Goal: Complete application form

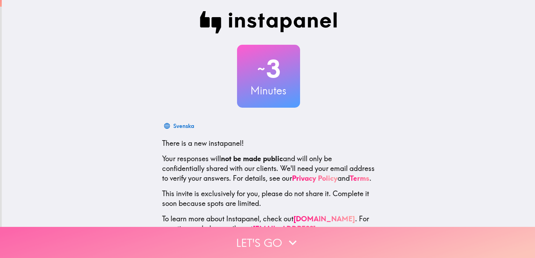
click at [278, 235] on button "Let's go" at bounding box center [267, 242] width 535 height 31
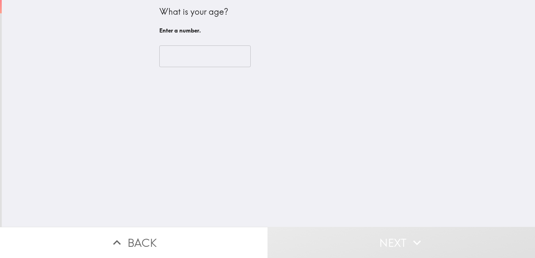
click at [172, 56] on input "number" at bounding box center [204, 57] width 91 height 22
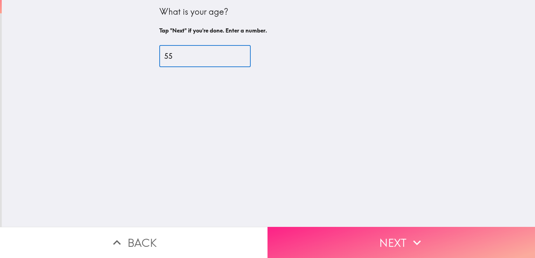
type input "55"
click at [388, 242] on button "Next" at bounding box center [400, 242] width 267 height 31
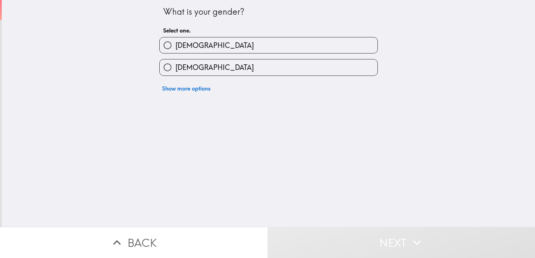
click at [199, 45] on label "[DEMOGRAPHIC_DATA]" at bounding box center [269, 45] width 218 height 16
click at [175, 45] on input "[DEMOGRAPHIC_DATA]" at bounding box center [168, 45] width 16 height 16
radio input "true"
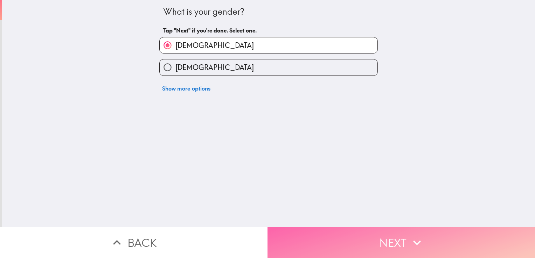
click at [422, 233] on button "Next" at bounding box center [400, 242] width 267 height 31
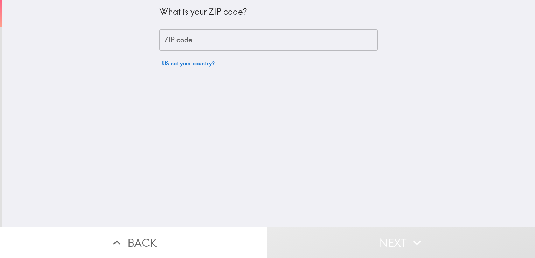
click at [193, 37] on input "ZIP code" at bounding box center [268, 40] width 218 height 22
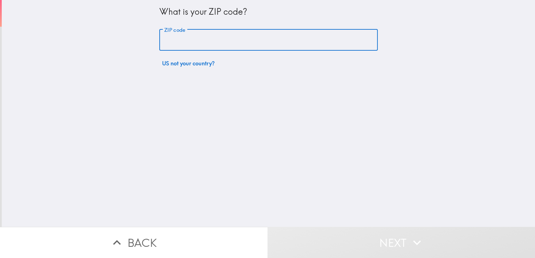
type input "80224"
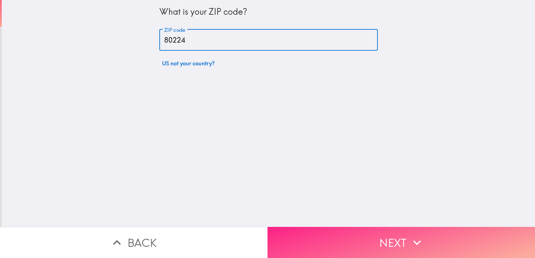
click at [413, 235] on icon "button" at bounding box center [416, 242] width 15 height 15
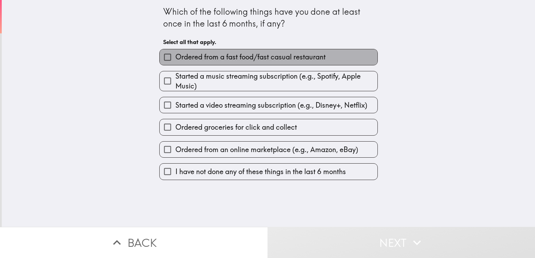
click at [214, 57] on span "Ordered from a fast food/fast casual restaurant" at bounding box center [250, 57] width 150 height 10
click at [175, 57] on input "Ordered from a fast food/fast casual restaurant" at bounding box center [168, 57] width 16 height 16
checkbox input "true"
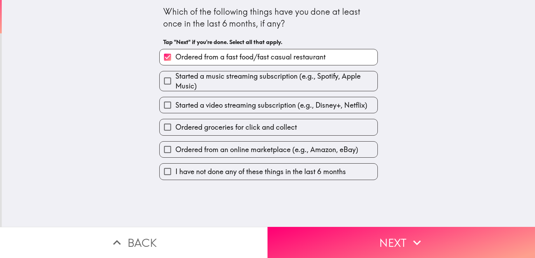
click at [210, 75] on span "Started a music streaming subscription (e.g., Spotify, Apple Music)" at bounding box center [276, 81] width 202 height 20
click at [175, 75] on input "Started a music streaming subscription (e.g., Spotify, Apple Music)" at bounding box center [168, 81] width 16 height 16
checkbox input "true"
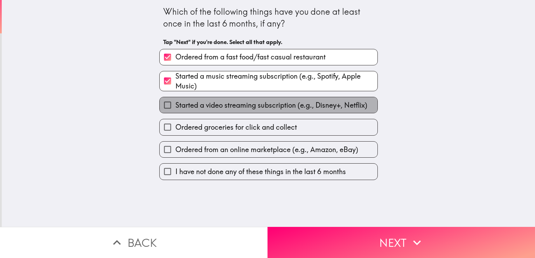
click at [211, 102] on span "Started a video streaming subscription (e.g., Disney+, Netflix)" at bounding box center [271, 105] width 192 height 10
click at [175, 102] on input "Started a video streaming subscription (e.g., Disney+, Netflix)" at bounding box center [168, 105] width 16 height 16
checkbox input "true"
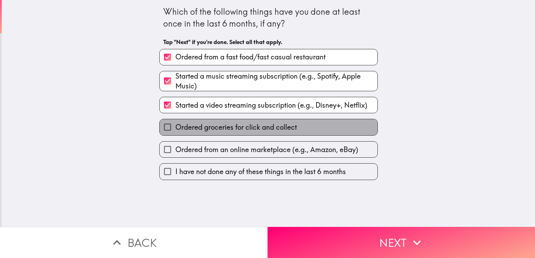
click at [215, 125] on span "Ordered groceries for click and collect" at bounding box center [235, 128] width 121 height 10
click at [175, 125] on input "Ordered groceries for click and collect" at bounding box center [168, 127] width 16 height 16
checkbox input "true"
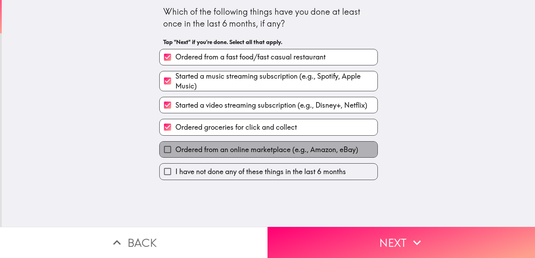
click at [216, 146] on span "Ordered from an online marketplace (e.g., Amazon, eBay)" at bounding box center [266, 150] width 183 height 10
click at [175, 146] on input "Ordered from an online marketplace (e.g., Amazon, eBay)" at bounding box center [168, 150] width 16 height 16
checkbox input "true"
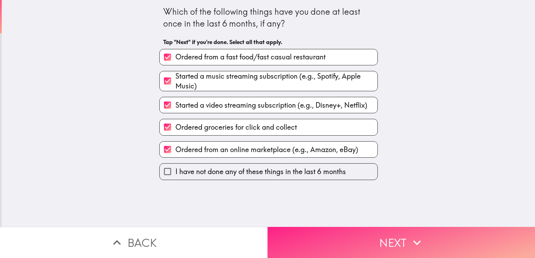
click at [397, 242] on button "Next" at bounding box center [400, 242] width 267 height 31
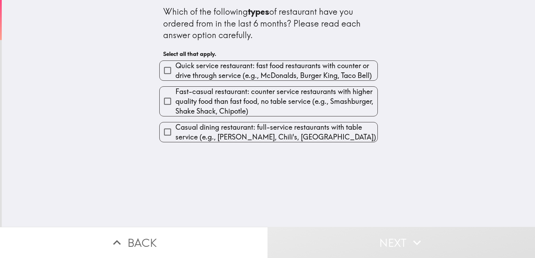
click at [215, 101] on span "Fast-casual restaurant: counter service restaurants with higher quality food th…" at bounding box center [276, 101] width 202 height 29
click at [175, 101] on input "Fast-casual restaurant: counter service restaurants with higher quality food th…" at bounding box center [168, 101] width 16 height 16
checkbox input "true"
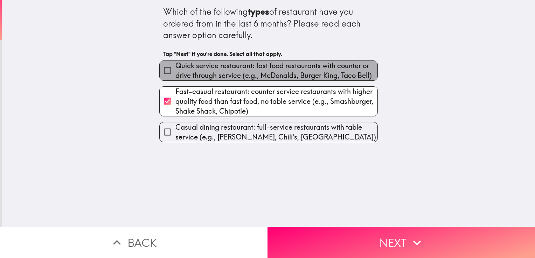
click at [214, 66] on span "Quick service restaurant: fast food restaurants with counter or drive through s…" at bounding box center [276, 71] width 202 height 20
click at [175, 66] on input "Quick service restaurant: fast food restaurants with counter or drive through s…" at bounding box center [168, 71] width 16 height 16
checkbox input "true"
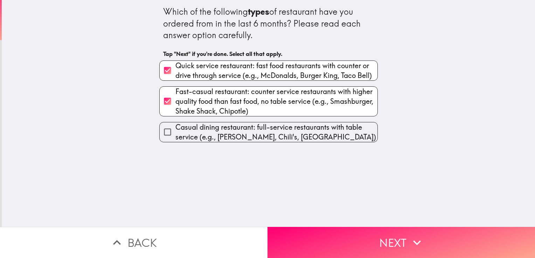
click at [227, 135] on span "Casual dining restaurant: full-service restaurants with table service (e.g., [P…" at bounding box center [276, 133] width 202 height 20
click at [175, 135] on input "Casual dining restaurant: full-service restaurants with table service (e.g., [P…" at bounding box center [168, 132] width 16 height 16
checkbox input "true"
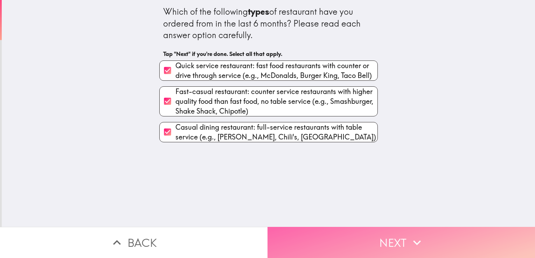
click at [385, 233] on button "Next" at bounding box center [400, 242] width 267 height 31
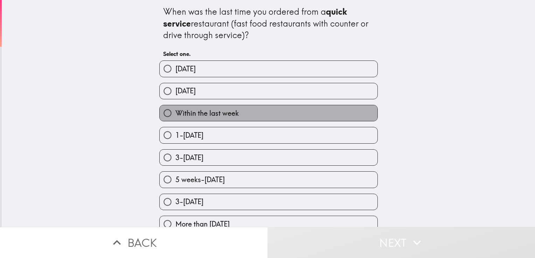
click at [197, 110] on span "Within the last week" at bounding box center [206, 114] width 63 height 10
click at [175, 110] on input "Within the last week" at bounding box center [168, 113] width 16 height 16
radio input "true"
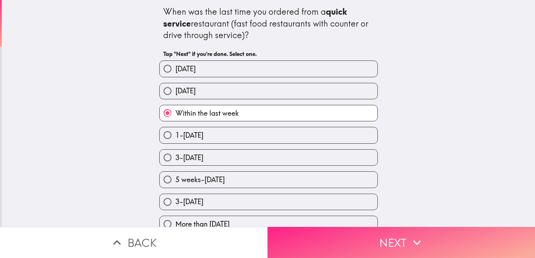
click at [382, 235] on button "Next" at bounding box center [400, 242] width 267 height 31
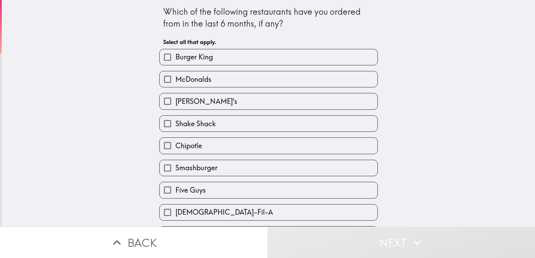
click at [200, 209] on span "[DEMOGRAPHIC_DATA]-Fil-A" at bounding box center [224, 213] width 98 height 10
click at [175, 209] on input "[DEMOGRAPHIC_DATA]-Fil-A" at bounding box center [168, 213] width 16 height 16
checkbox input "true"
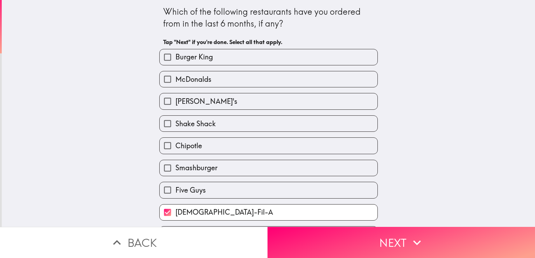
click at [182, 146] on span "Chipotle" at bounding box center [188, 146] width 27 height 10
click at [175, 146] on input "Chipotle" at bounding box center [168, 146] width 16 height 16
checkbox input "true"
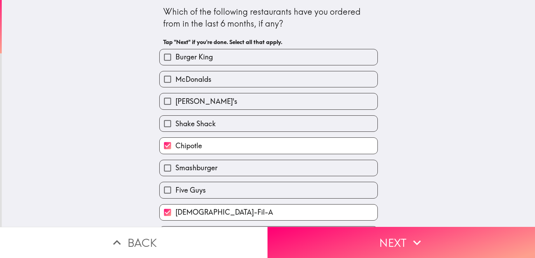
click at [185, 170] on span "Smashburger" at bounding box center [196, 168] width 42 height 10
click at [175, 170] on input "Smashburger" at bounding box center [168, 168] width 16 height 16
checkbox input "true"
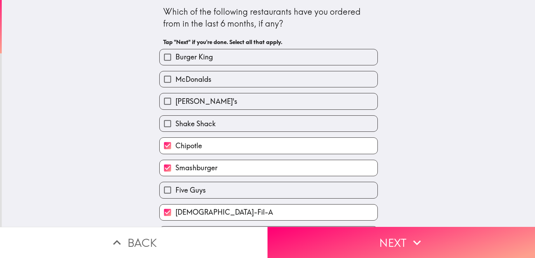
click at [184, 119] on span "Shake Shack" at bounding box center [195, 124] width 40 height 10
click at [175, 118] on input "Shake Shack" at bounding box center [168, 124] width 16 height 16
checkbox input "true"
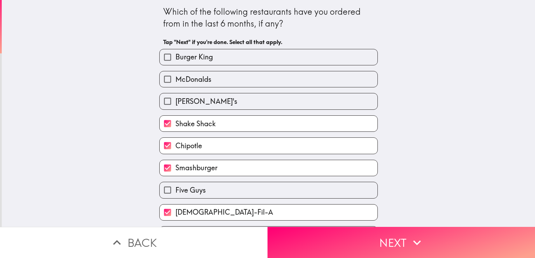
scroll to position [20, 0]
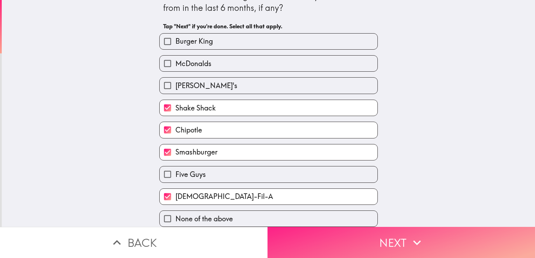
click at [386, 237] on button "Next" at bounding box center [400, 242] width 267 height 31
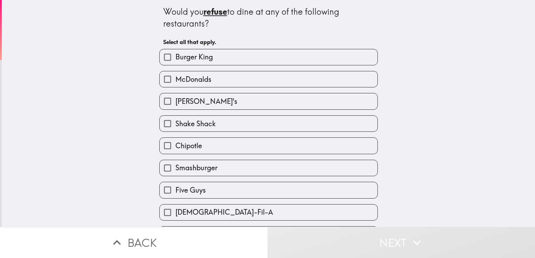
scroll to position [20, 0]
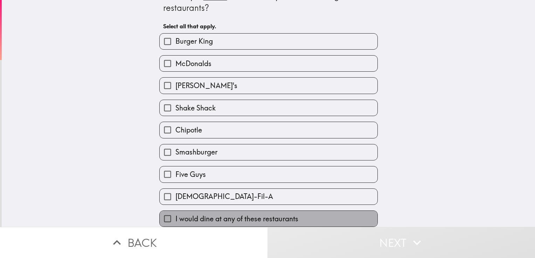
click at [242, 214] on span "I would dine at any of these restaurants" at bounding box center [236, 219] width 123 height 10
click at [175, 214] on input "I would dine at any of these restaurants" at bounding box center [168, 219] width 16 height 16
checkbox input "true"
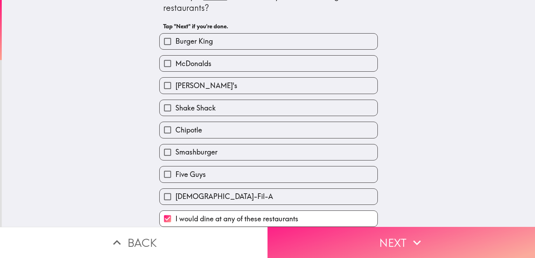
click at [360, 241] on button "Next" at bounding box center [400, 242] width 267 height 31
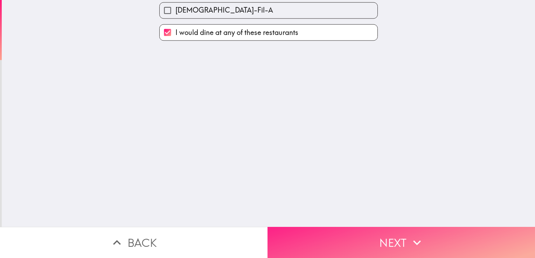
scroll to position [0, 0]
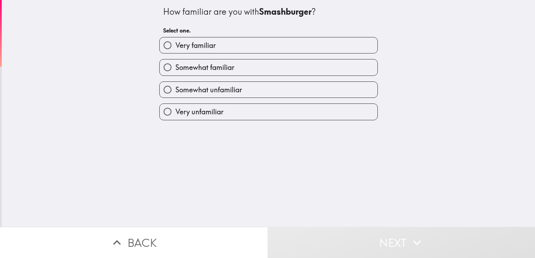
click at [182, 43] on span "Very familiar" at bounding box center [195, 46] width 40 height 10
click at [175, 43] on input "Very familiar" at bounding box center [168, 45] width 16 height 16
radio input "true"
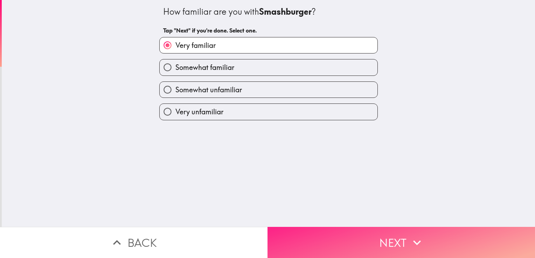
click at [363, 228] on button "Next" at bounding box center [400, 242] width 267 height 31
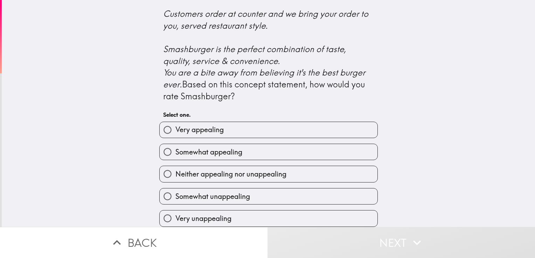
scroll to position [296, 0]
click at [222, 122] on label "Very appealing" at bounding box center [269, 130] width 218 height 16
click at [175, 122] on input "Very appealing" at bounding box center [168, 130] width 16 height 16
radio input "true"
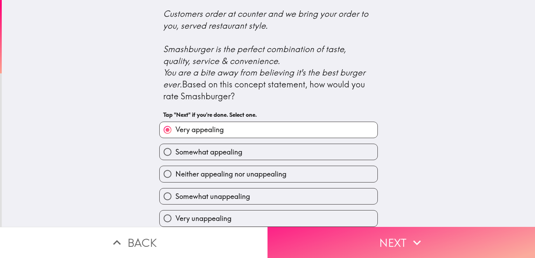
click at [358, 235] on button "Next" at bounding box center [400, 242] width 267 height 31
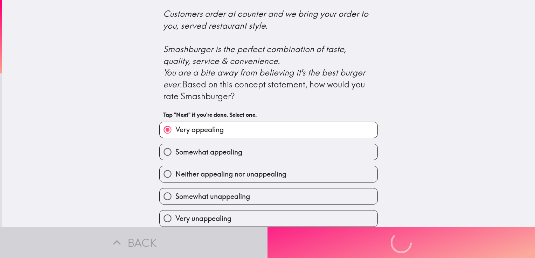
scroll to position [0, 0]
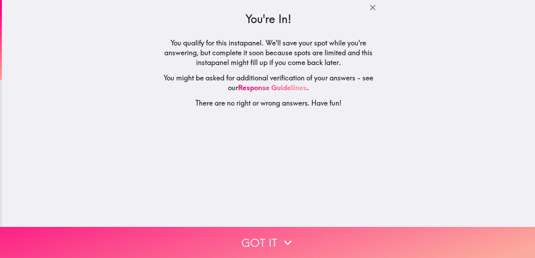
click at [301, 238] on button "Got it" at bounding box center [267, 242] width 535 height 31
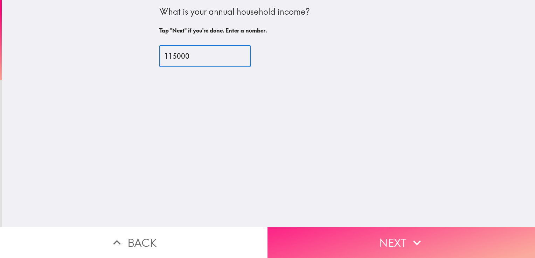
type input "115000"
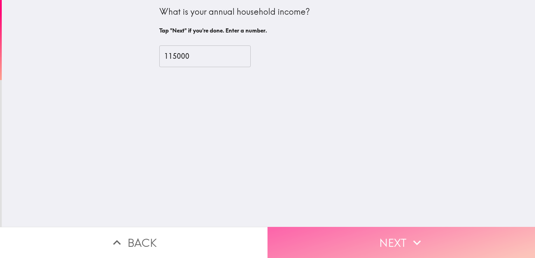
click at [397, 238] on button "Next" at bounding box center [400, 242] width 267 height 31
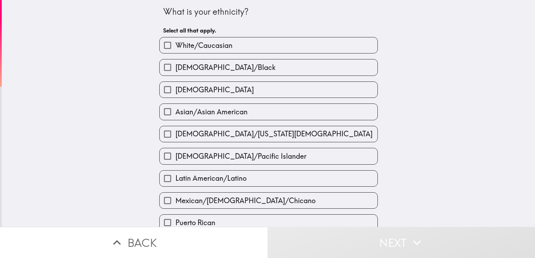
click at [204, 48] on span "White/Caucasian" at bounding box center [203, 46] width 57 height 10
click at [175, 48] on input "White/Caucasian" at bounding box center [168, 45] width 16 height 16
checkbox input "true"
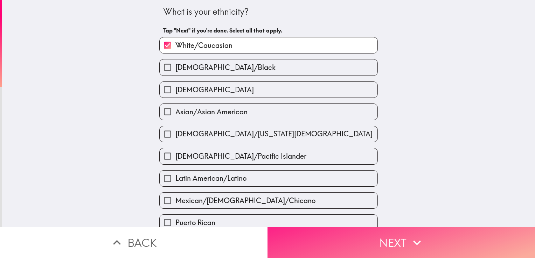
click at [403, 235] on button "Next" at bounding box center [400, 242] width 267 height 31
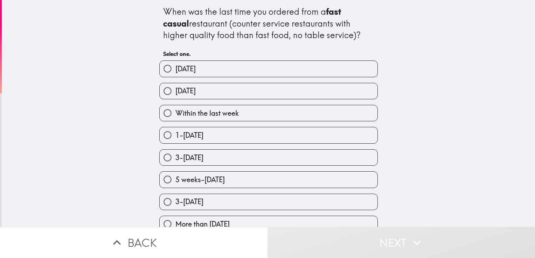
click at [199, 109] on span "Within the last week" at bounding box center [206, 114] width 63 height 10
click at [175, 109] on input "Within the last week" at bounding box center [168, 113] width 16 height 16
radio input "true"
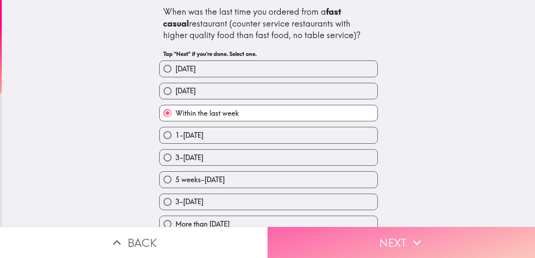
click at [383, 236] on button "Next" at bounding box center [400, 242] width 267 height 31
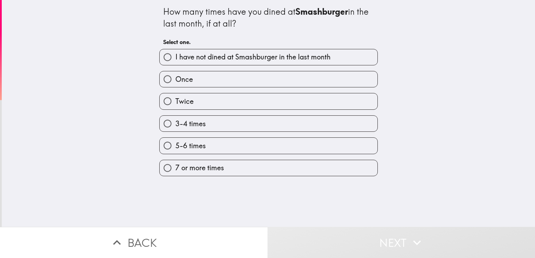
click at [200, 122] on span "3-4 times" at bounding box center [190, 124] width 30 height 10
click at [175, 122] on input "3-4 times" at bounding box center [168, 124] width 16 height 16
radio input "true"
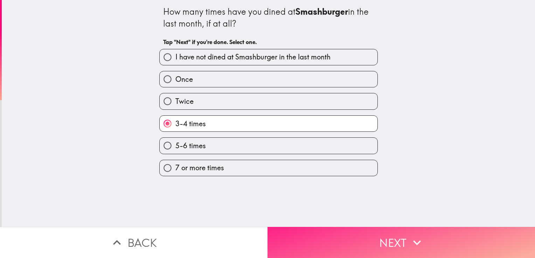
click at [394, 227] on button "Next" at bounding box center [400, 242] width 267 height 31
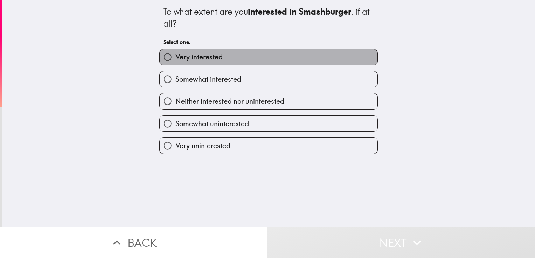
click at [218, 59] on label "Very interested" at bounding box center [269, 57] width 218 height 16
click at [175, 59] on input "Very interested" at bounding box center [168, 57] width 16 height 16
radio input "true"
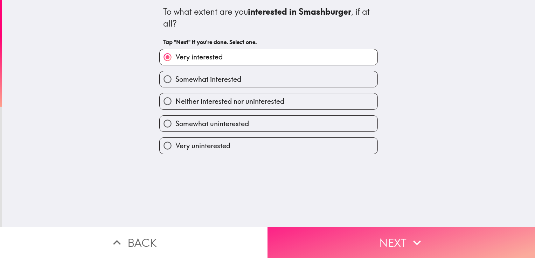
click at [415, 236] on icon "button" at bounding box center [416, 242] width 15 height 15
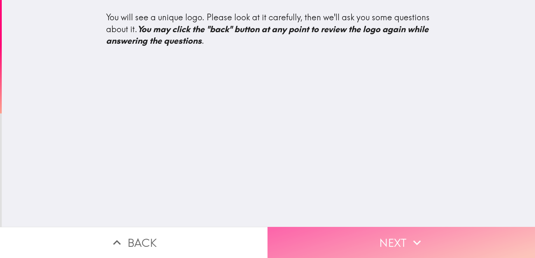
click at [390, 235] on button "Next" at bounding box center [400, 242] width 267 height 31
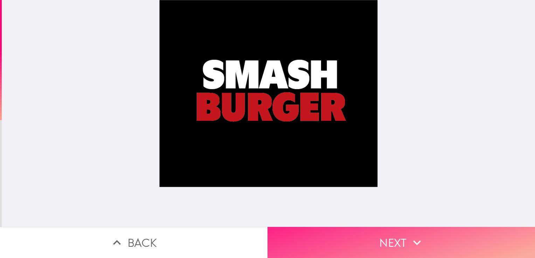
click at [379, 230] on button "Next" at bounding box center [400, 242] width 267 height 31
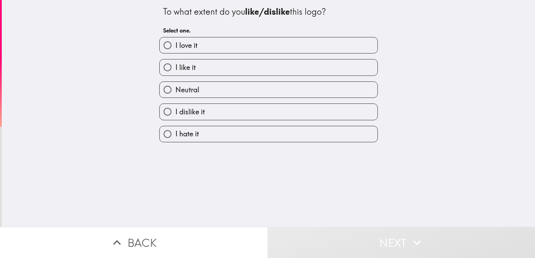
click at [217, 69] on label "I like it" at bounding box center [269, 68] width 218 height 16
click at [175, 69] on input "I like it" at bounding box center [168, 68] width 16 height 16
radio input "true"
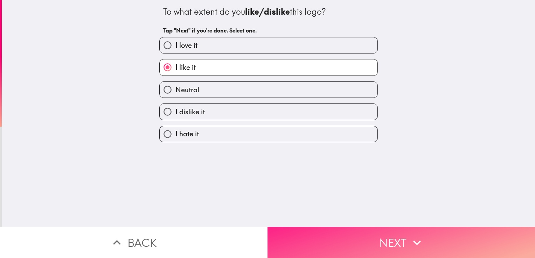
click at [409, 240] on icon "button" at bounding box center [416, 242] width 15 height 15
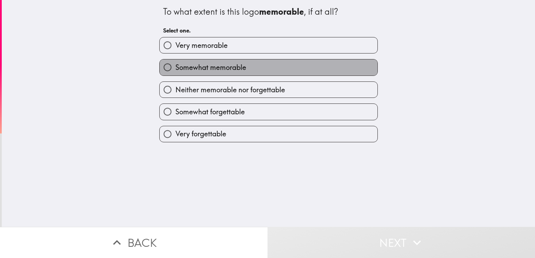
click at [228, 74] on label "Somewhat memorable" at bounding box center [269, 68] width 218 height 16
click at [175, 74] on input "Somewhat memorable" at bounding box center [168, 68] width 16 height 16
radio input "true"
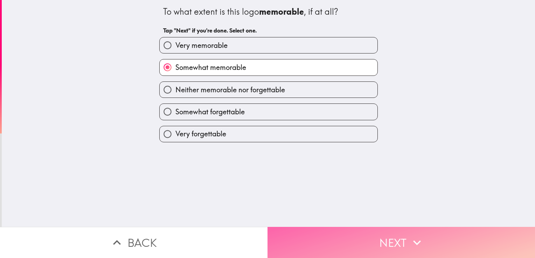
click at [396, 231] on button "Next" at bounding box center [400, 242] width 267 height 31
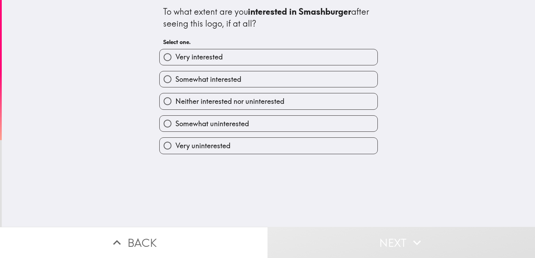
click at [229, 80] on span "Somewhat interested" at bounding box center [208, 80] width 66 height 10
click at [175, 80] on input "Somewhat interested" at bounding box center [168, 79] width 16 height 16
radio input "true"
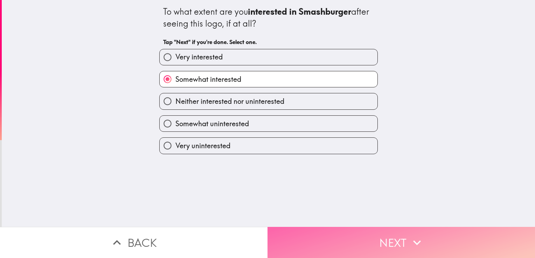
click at [391, 237] on button "Next" at bounding box center [400, 242] width 267 height 31
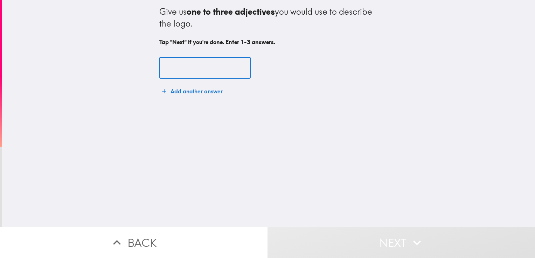
click at [187, 72] on input "text" at bounding box center [204, 68] width 91 height 22
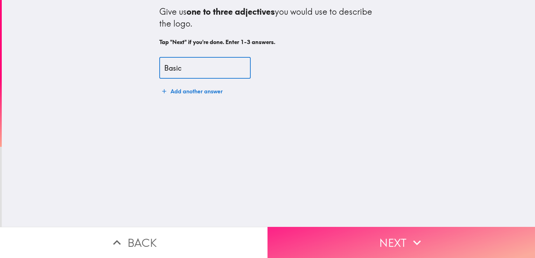
type input "Basic"
click at [388, 229] on button "Next" at bounding box center [400, 242] width 267 height 31
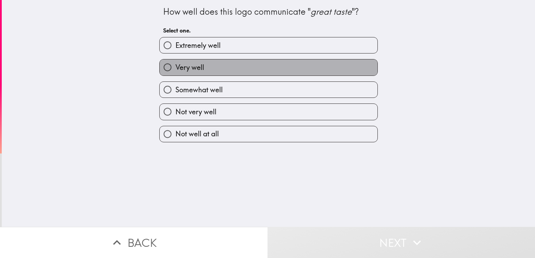
click at [202, 67] on label "Very well" at bounding box center [269, 68] width 218 height 16
click at [175, 67] on input "Very well" at bounding box center [168, 68] width 16 height 16
radio input "true"
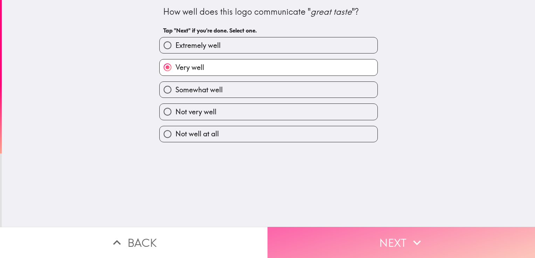
click at [392, 230] on button "Next" at bounding box center [400, 242] width 267 height 31
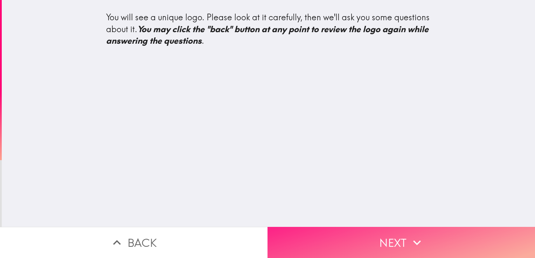
click at [414, 235] on icon "button" at bounding box center [416, 242] width 15 height 15
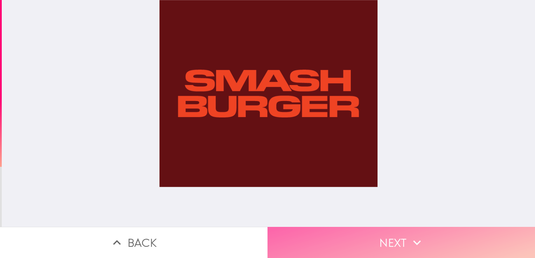
click at [392, 242] on button "Next" at bounding box center [400, 242] width 267 height 31
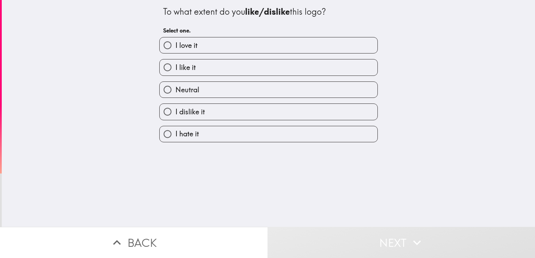
click at [192, 72] on label "I like it" at bounding box center [269, 68] width 218 height 16
click at [175, 72] on input "I like it" at bounding box center [168, 68] width 16 height 16
radio input "true"
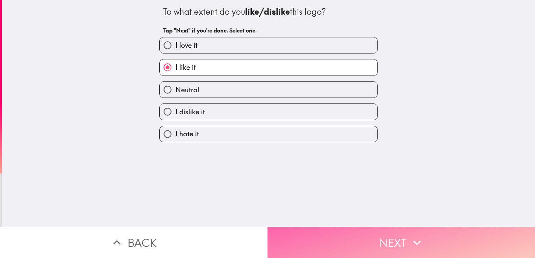
click at [401, 238] on button "Next" at bounding box center [400, 242] width 267 height 31
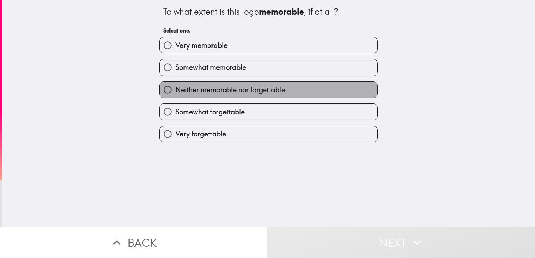
click at [229, 92] on span "Neither memorable nor forgettable" at bounding box center [230, 90] width 110 height 10
click at [175, 92] on input "Neither memorable nor forgettable" at bounding box center [168, 90] width 16 height 16
radio input "true"
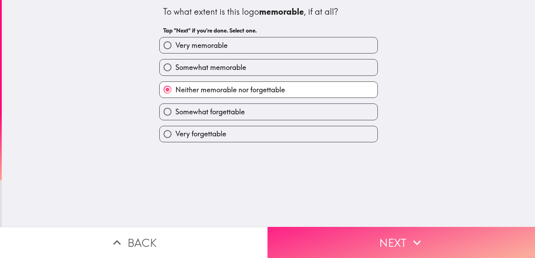
click at [383, 229] on button "Next" at bounding box center [400, 242] width 267 height 31
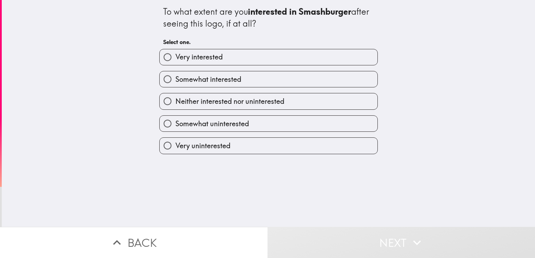
click at [228, 97] on span "Neither interested nor uninterested" at bounding box center [229, 102] width 109 height 10
click at [175, 97] on input "Neither interested nor uninterested" at bounding box center [168, 101] width 16 height 16
radio input "true"
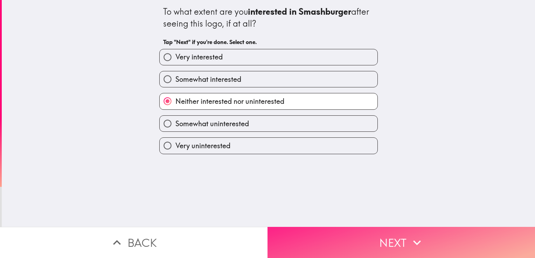
click at [375, 230] on button "Next" at bounding box center [400, 242] width 267 height 31
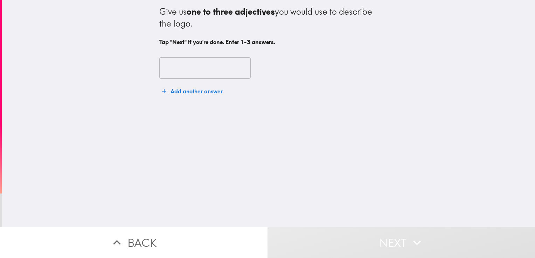
click at [191, 72] on input "text" at bounding box center [204, 68] width 91 height 22
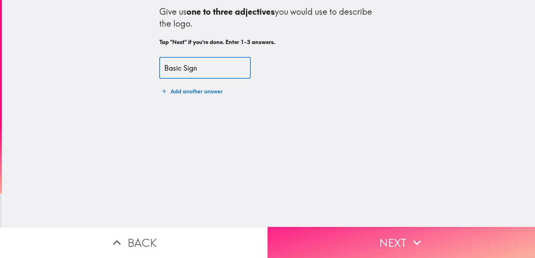
type input "Basic Sign"
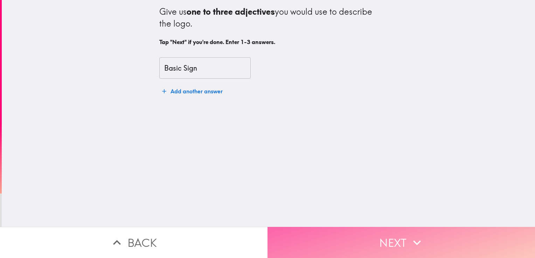
click at [386, 233] on button "Next" at bounding box center [400, 242] width 267 height 31
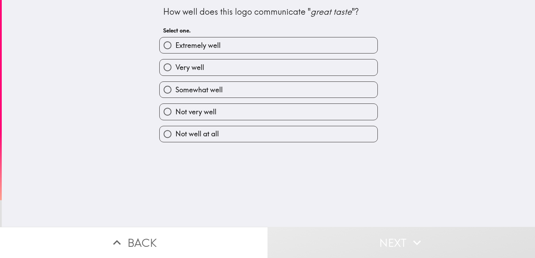
click at [210, 67] on label "Very well" at bounding box center [269, 68] width 218 height 16
click at [175, 67] on input "Very well" at bounding box center [168, 68] width 16 height 16
radio input "true"
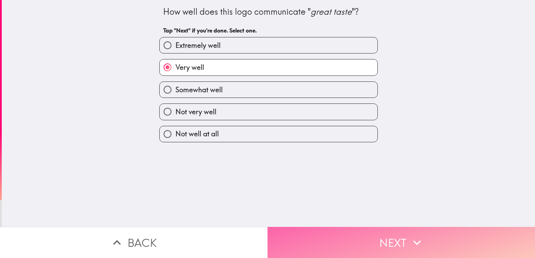
click at [382, 231] on button "Next" at bounding box center [400, 242] width 267 height 31
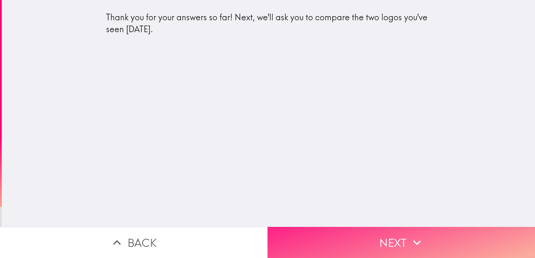
click at [383, 229] on button "Next" at bounding box center [400, 242] width 267 height 31
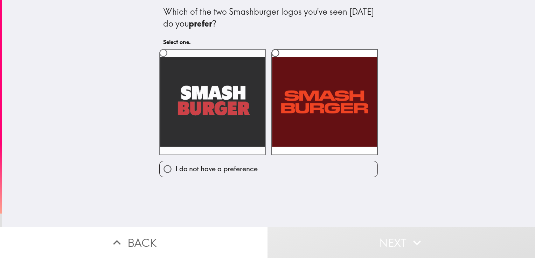
click at [228, 92] on label at bounding box center [212, 102] width 106 height 106
click at [171, 61] on input "radio" at bounding box center [163, 53] width 16 height 16
radio input "true"
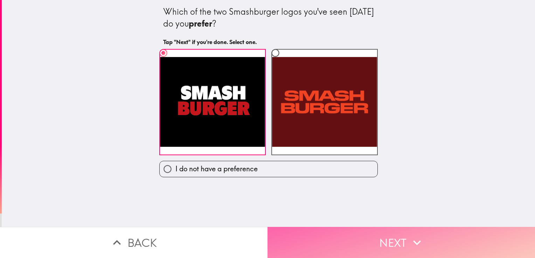
click at [378, 239] on button "Next" at bounding box center [400, 242] width 267 height 31
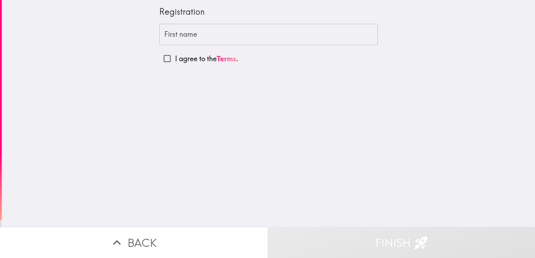
click at [179, 35] on input "First name" at bounding box center [268, 35] width 218 height 22
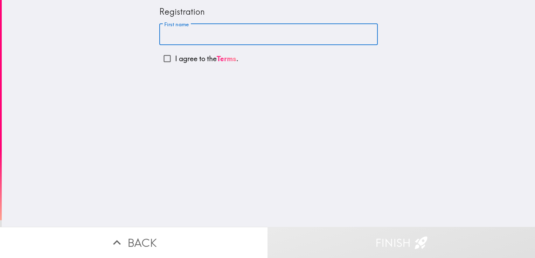
type input "[PERSON_NAME]"
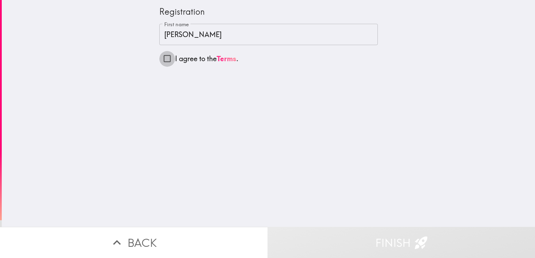
click at [159, 60] on input "I agree to the Terms ." at bounding box center [167, 59] width 16 height 16
checkbox input "true"
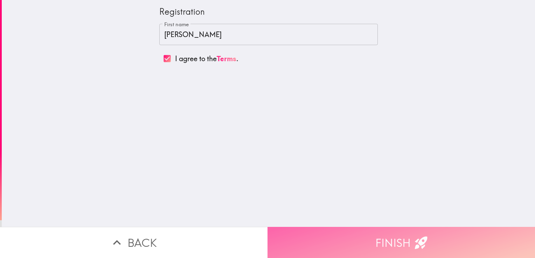
click at [392, 233] on button "Finish" at bounding box center [400, 242] width 267 height 31
